Goal: Information Seeking & Learning: Learn about a topic

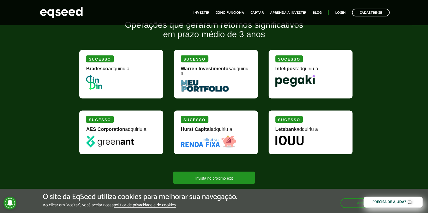
scroll to position [510, 0]
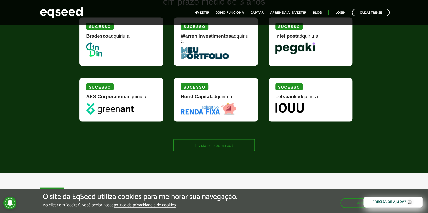
click at [215, 143] on link "Invista no próximo exit" at bounding box center [213, 145] width 81 height 12
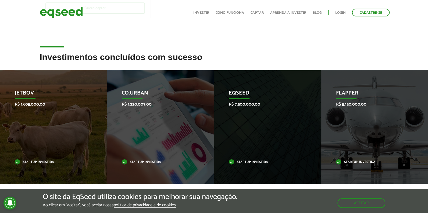
scroll to position [161, 0]
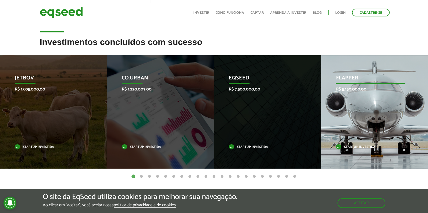
click at [379, 141] on div "Flapper R$ 5.150.000,00 Startup investida" at bounding box center [370, 111] width 99 height 113
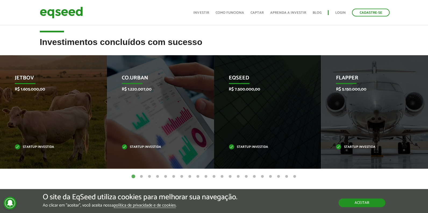
click at [364, 203] on button "Aceitar" at bounding box center [361, 202] width 47 height 9
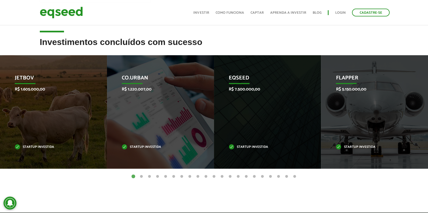
click at [142, 179] on button "2" at bounding box center [141, 176] width 5 height 5
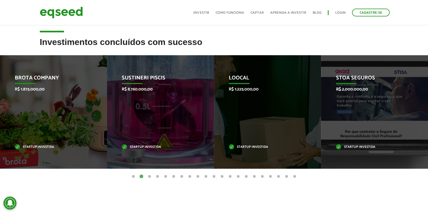
click at [149, 179] on button "3" at bounding box center [149, 176] width 5 height 5
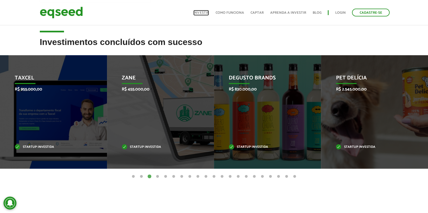
click at [206, 11] on link "Investir" at bounding box center [201, 12] width 16 height 3
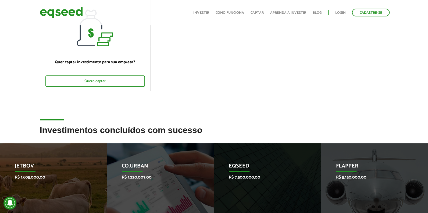
scroll to position [161, 0]
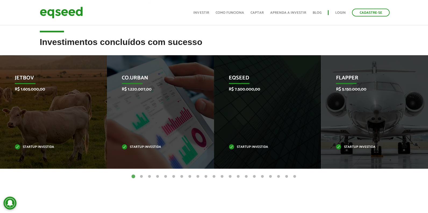
click at [294, 179] on button "21" at bounding box center [294, 176] width 5 height 5
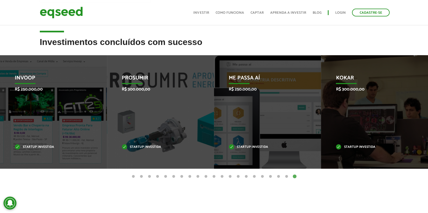
click at [286, 179] on button "20" at bounding box center [286, 176] width 5 height 5
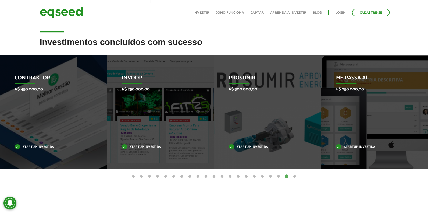
click at [279, 179] on button "19" at bounding box center [278, 176] width 5 height 5
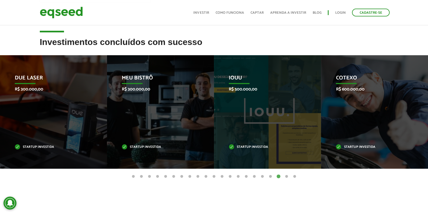
click at [269, 179] on button "18" at bounding box center [270, 176] width 5 height 5
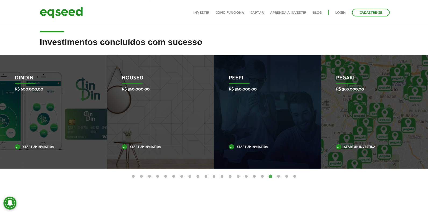
click at [263, 179] on button "17" at bounding box center [262, 176] width 5 height 5
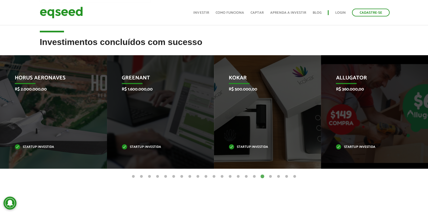
click at [253, 179] on button "16" at bounding box center [253, 176] width 5 height 5
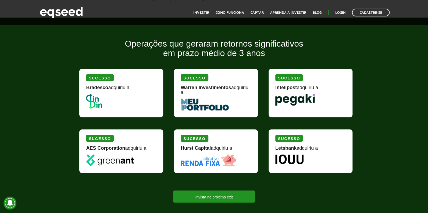
scroll to position [456, 0]
